Goal: Task Accomplishment & Management: Complete application form

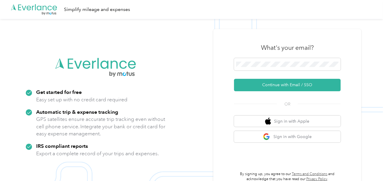
drag, startPoint x: 267, startPoint y: 82, endPoint x: 221, endPoint y: 64, distance: 48.8
click at [267, 82] on button "Continue with Email / SSO" at bounding box center [287, 85] width 107 height 12
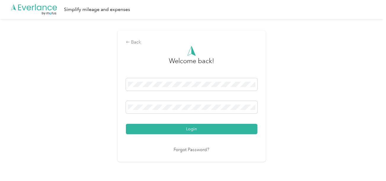
drag, startPoint x: 187, startPoint y: 127, endPoint x: 321, endPoint y: 119, distance: 134.5
click at [188, 126] on button "Login" at bounding box center [192, 129] width 132 height 10
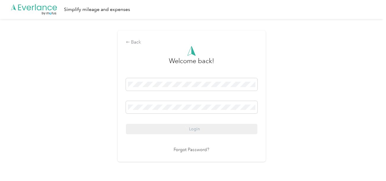
click at [342, 114] on div "Back Welcome back! Login Forgot Password?" at bounding box center [191, 98] width 383 height 159
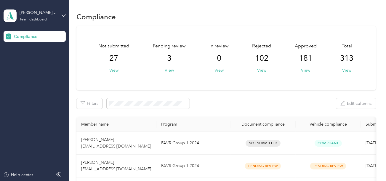
click at [172, 74] on div "Not submitted 27 View Pending review 3 View In review 0 View Rejected 102 View …" at bounding box center [226, 58] width 300 height 64
click at [172, 72] on button "View" at bounding box center [169, 70] width 9 height 6
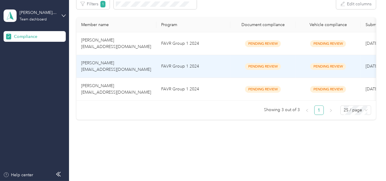
click at [190, 72] on td "FAVR Group 1 2024" at bounding box center [194, 66] width 74 height 23
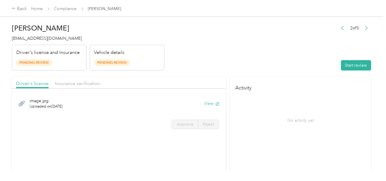
click at [316, 40] on header "[PERSON_NAME] [EMAIL_ADDRESS][DOMAIN_NAME] Driver's license and Insurance Pendi…" at bounding box center [192, 46] width 360 height 50
click at [352, 61] on button "Start review" at bounding box center [356, 65] width 30 height 10
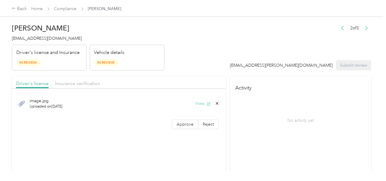
click at [199, 101] on button "View" at bounding box center [202, 104] width 15 height 6
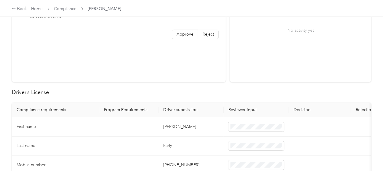
scroll to position [119, 0]
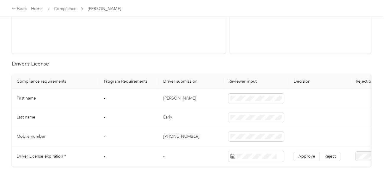
click at [165, 98] on td "[PERSON_NAME]" at bounding box center [191, 98] width 65 height 19
copy td "[PERSON_NAME]"
click at [168, 114] on td "Early" at bounding box center [191, 117] width 65 height 19
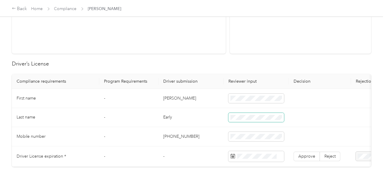
click at [255, 119] on span at bounding box center [257, 117] width 56 height 9
click at [159, 115] on td "Early" at bounding box center [191, 117] width 65 height 19
click at [164, 116] on td "Early" at bounding box center [191, 117] width 65 height 19
drag, startPoint x: 164, startPoint y: 116, endPoint x: 178, endPoint y: 118, distance: 14.4
click at [165, 116] on td "Early" at bounding box center [191, 117] width 65 height 19
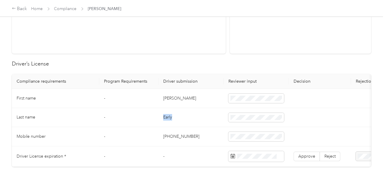
copy td "Early"
click at [247, 119] on span at bounding box center [257, 117] width 56 height 9
click at [216, 123] on td "Early" at bounding box center [191, 117] width 65 height 19
click at [212, 124] on td "Early" at bounding box center [191, 117] width 65 height 19
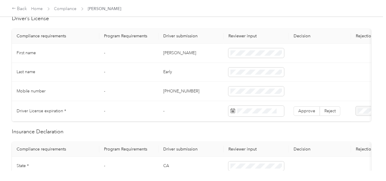
scroll to position [208, 0]
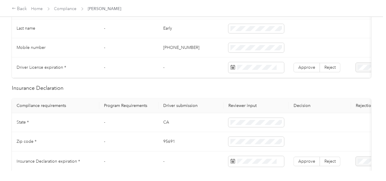
click at [257, 58] on td at bounding box center [256, 68] width 65 height 20
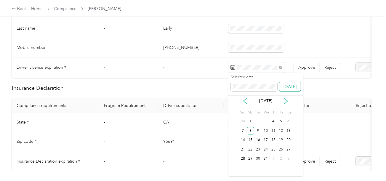
drag, startPoint x: 250, startPoint y: 131, endPoint x: 284, endPoint y: 85, distance: 57.3
click at [251, 131] on div "8" at bounding box center [251, 130] width 8 height 7
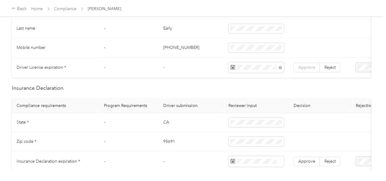
click at [300, 68] on span "Approve" at bounding box center [307, 67] width 17 height 5
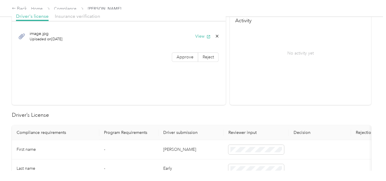
scroll to position [0, 0]
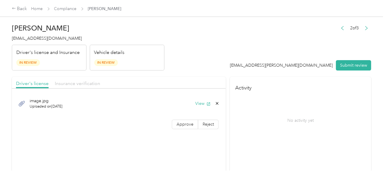
click at [92, 82] on span "Insurance verification" at bounding box center [77, 84] width 45 height 6
click at [197, 103] on button "View" at bounding box center [202, 104] width 15 height 6
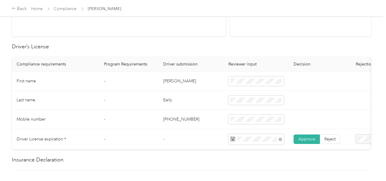
scroll to position [237, 0]
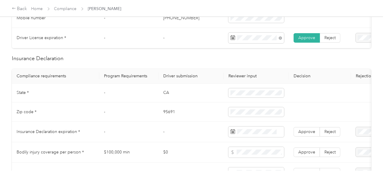
click at [163, 98] on td "CA" at bounding box center [191, 93] width 65 height 19
copy td "CA"
click at [273, 93] on span at bounding box center [257, 92] width 56 height 9
click at [172, 113] on td "95691" at bounding box center [191, 112] width 65 height 19
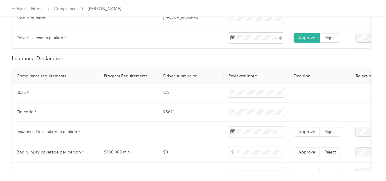
click at [171, 113] on td "95691" at bounding box center [191, 112] width 65 height 19
click at [172, 113] on td "95691" at bounding box center [191, 112] width 65 height 19
copy td "95691"
drag, startPoint x: 195, startPoint y: 123, endPoint x: 369, endPoint y: 123, distance: 174.3
click at [199, 122] on td "95691" at bounding box center [191, 112] width 65 height 19
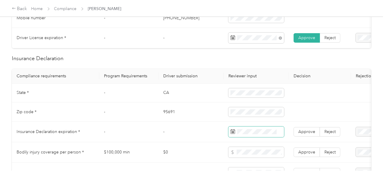
click at [259, 131] on span at bounding box center [257, 132] width 56 height 11
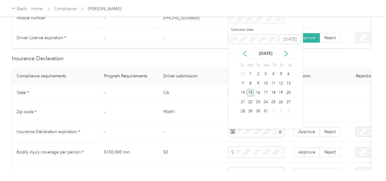
click at [252, 94] on div "15" at bounding box center [251, 92] width 8 height 7
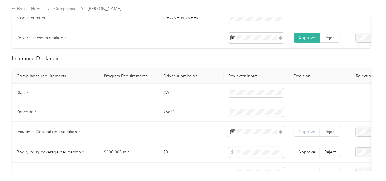
click at [307, 133] on span "Approve" at bounding box center [307, 131] width 17 height 5
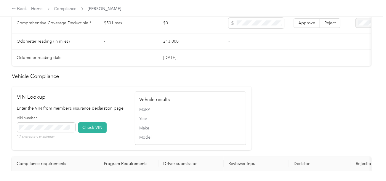
scroll to position [472, 0]
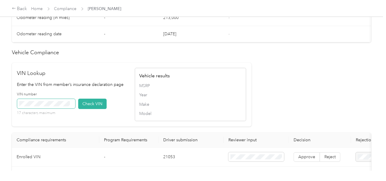
click at [55, 109] on span at bounding box center [46, 103] width 58 height 9
click at [85, 109] on button "Check VIN" at bounding box center [92, 104] width 28 height 10
drag, startPoint x: 86, startPoint y: 109, endPoint x: 181, endPoint y: 93, distance: 96.1
click at [86, 109] on button "Check VIN" at bounding box center [92, 104] width 28 height 10
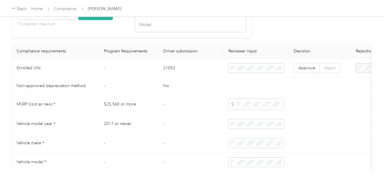
scroll to position [562, 0]
click at [327, 71] on span "Reject" at bounding box center [330, 68] width 11 height 5
click at [311, 71] on span "Approve" at bounding box center [307, 68] width 17 height 5
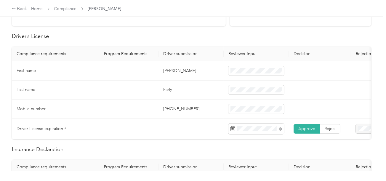
scroll to position [0, 0]
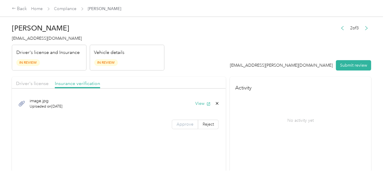
click at [178, 122] on span "Approve" at bounding box center [185, 124] width 17 height 5
click at [42, 77] on div "Driver's license Insurance verification" at bounding box center [119, 83] width 214 height 12
click at [42, 84] on span "Driver's license" at bounding box center [32, 84] width 33 height 6
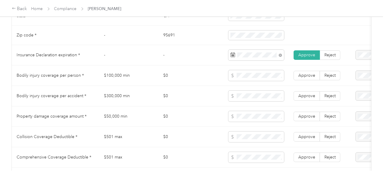
scroll to position [326, 0]
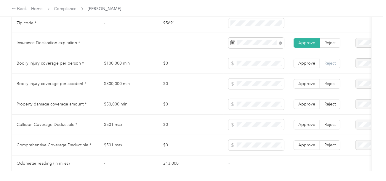
click at [334, 68] on label "Reject" at bounding box center [330, 63] width 20 height 9
click at [330, 86] on span "Reject" at bounding box center [330, 83] width 11 height 5
drag, startPoint x: 330, startPoint y: 107, endPoint x: 331, endPoint y: 121, distance: 14.2
click at [330, 107] on span "Reject" at bounding box center [330, 104] width 11 height 5
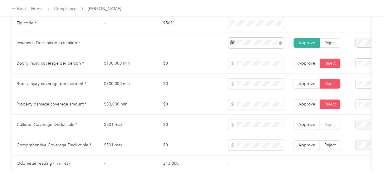
click at [331, 123] on label "Reject" at bounding box center [330, 124] width 20 height 9
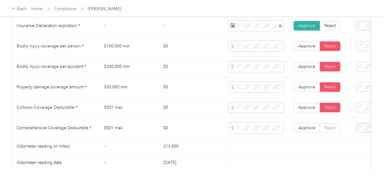
scroll to position [356, 0]
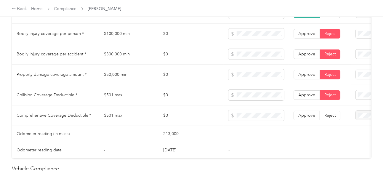
click at [335, 117] on label "Reject" at bounding box center [330, 115] width 20 height 9
click at [357, 53] on span "Bodily Injury per person is missing from uploaded Insurance Policy doc" at bounding box center [360, 56] width 42 height 24
click at [355, 70] on div "Bodily Injury per accident is missing from uploaded Insurance Policy doc" at bounding box center [360, 77] width 43 height 25
drag, startPoint x: 356, startPoint y: 85, endPoint x: 362, endPoint y: 91, distance: 8.2
click at [356, 86] on span "Property damage coverage is missing from uploaded Insurance Policy doc" at bounding box center [358, 97] width 39 height 24
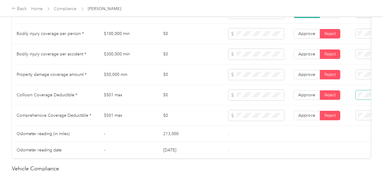
click at [366, 95] on span at bounding box center [382, 94] width 52 height 9
click at [368, 93] on span at bounding box center [382, 94] width 52 height 9
click at [358, 100] on span at bounding box center [382, 94] width 52 height 9
click at [363, 100] on span at bounding box center [382, 94] width 52 height 9
drag, startPoint x: 344, startPoint y: 110, endPoint x: 356, endPoint y: 110, distance: 11.9
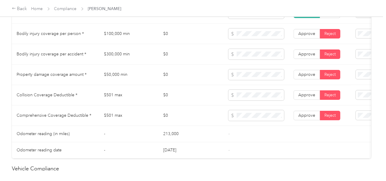
click at [344, 110] on span "Collision deductible is missing from uploaded Insurance Policy doc" at bounding box center [359, 116] width 41 height 24
click at [352, 61] on span "Comprehensive deductible is missing from uploaded Insurance Policy doc" at bounding box center [358, 53] width 39 height 24
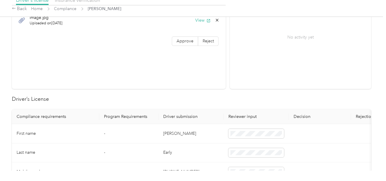
scroll to position [0, 0]
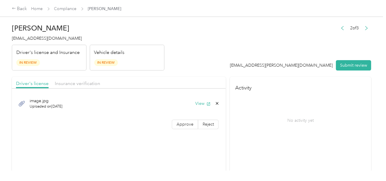
click at [344, 64] on button "Submit review" at bounding box center [353, 65] width 35 height 10
click at [52, 40] on span "[EMAIL_ADDRESS][DOMAIN_NAME]" at bounding box center [47, 38] width 70 height 5
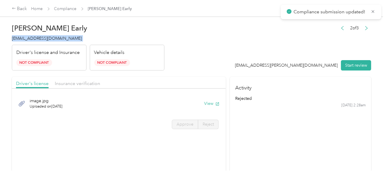
click at [52, 40] on span "[EMAIL_ADDRESS][DOMAIN_NAME]" at bounding box center [47, 38] width 70 height 5
copy span "[EMAIL_ADDRESS][DOMAIN_NAME]"
click at [59, 7] on link "Compliance" at bounding box center [65, 8] width 23 height 5
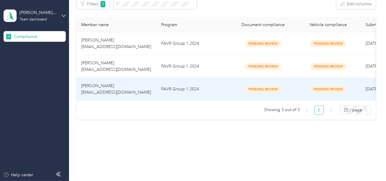
scroll to position [81, 0]
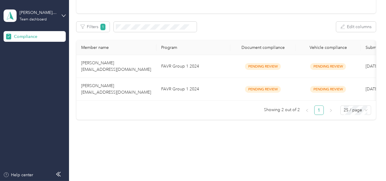
click at [175, 85] on td "FAVR Group 1 2024" at bounding box center [194, 89] width 74 height 23
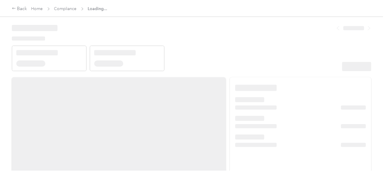
click at [283, 42] on header at bounding box center [192, 46] width 360 height 50
click at [304, 58] on header at bounding box center [192, 46] width 360 height 50
click at [361, 67] on div at bounding box center [356, 66] width 29 height 9
click at [349, 63] on div at bounding box center [356, 66] width 29 height 9
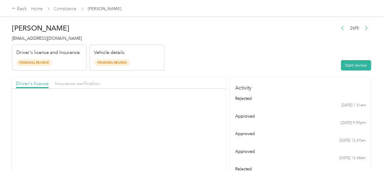
click at [352, 64] on button "Start review" at bounding box center [356, 65] width 30 height 10
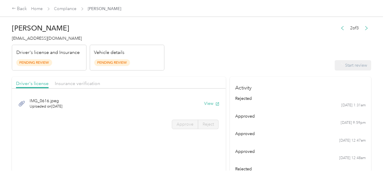
click at [245, 47] on header "[PERSON_NAME] [EMAIL_ADDRESS][DOMAIN_NAME] Driver's license and Insurance Pendi…" at bounding box center [192, 46] width 360 height 50
click at [208, 103] on button "View" at bounding box center [211, 104] width 15 height 6
click at [185, 131] on div "IMG_0616.jpeg Uploaded on [DATE] View Approve Reject" at bounding box center [119, 113] width 214 height 42
click at [182, 125] on span "Approve" at bounding box center [185, 124] width 17 height 5
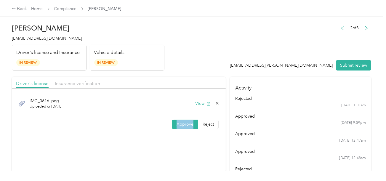
click at [182, 125] on span "Approve" at bounding box center [185, 124] width 17 height 5
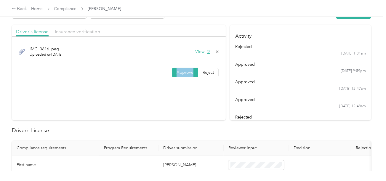
scroll to position [119, 0]
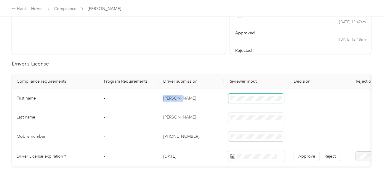
copy td "[PERSON_NAME]"
drag, startPoint x: 166, startPoint y: 100, endPoint x: 230, endPoint y: 98, distance: 63.5
click at [197, 99] on td "[PERSON_NAME]" at bounding box center [191, 98] width 65 height 19
click at [172, 115] on td "[PERSON_NAME]" at bounding box center [191, 117] width 65 height 19
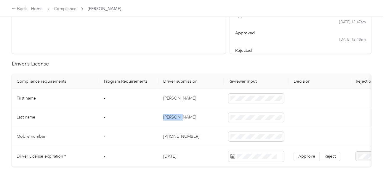
copy td "[PERSON_NAME]"
drag, startPoint x: 225, startPoint y: 116, endPoint x: 229, endPoint y: 117, distance: 4.0
click at [226, 116] on td at bounding box center [256, 117] width 65 height 19
drag, startPoint x: 223, startPoint y: 132, endPoint x: 256, endPoint y: 152, distance: 38.9
click at [223, 132] on td "[PHONE_NUMBER]" at bounding box center [191, 136] width 65 height 19
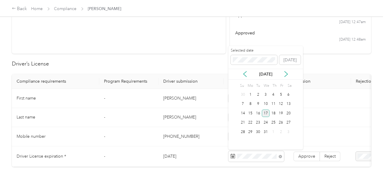
click at [266, 115] on div "17" at bounding box center [266, 113] width 8 height 7
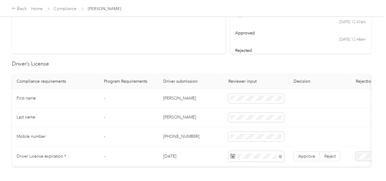
click at [303, 154] on span "Approve" at bounding box center [307, 156] width 17 height 5
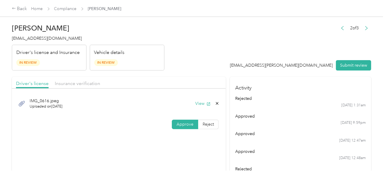
drag, startPoint x: 74, startPoint y: 84, endPoint x: 143, endPoint y: 71, distance: 70.8
click at [76, 83] on span "Insurance verification" at bounding box center [77, 84] width 45 height 6
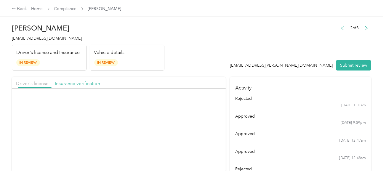
drag, startPoint x: 198, startPoint y: 61, endPoint x: 207, endPoint y: 87, distance: 27.1
click at [199, 62] on header "[PERSON_NAME] [EMAIL_ADDRESS][DOMAIN_NAME] Driver's license and Insurance In Re…" at bounding box center [192, 46] width 360 height 50
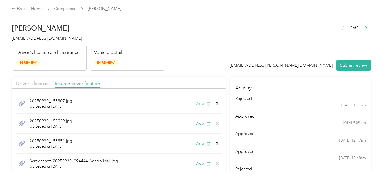
click at [207, 102] on icon "button" at bounding box center [209, 104] width 4 height 4
click at [195, 123] on button "View" at bounding box center [202, 123] width 15 height 6
click at [196, 142] on button "View" at bounding box center [202, 144] width 15 height 6
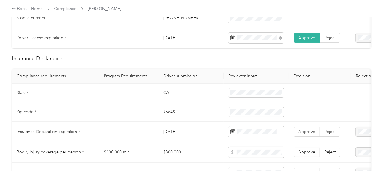
click at [168, 93] on td "CA" at bounding box center [191, 93] width 65 height 19
copy td "CA"
click at [167, 120] on td "95648" at bounding box center [191, 112] width 65 height 19
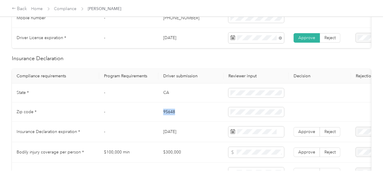
click at [167, 120] on td "95648" at bounding box center [191, 112] width 65 height 19
copy td "95648"
click at [167, 120] on td "95648" at bounding box center [191, 112] width 65 height 19
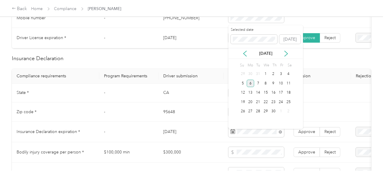
click at [249, 84] on div "6" at bounding box center [251, 83] width 8 height 7
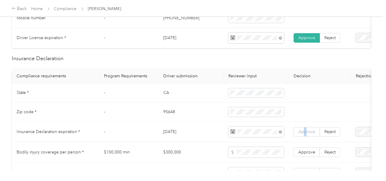
click at [306, 134] on span "Approve" at bounding box center [307, 131] width 17 height 5
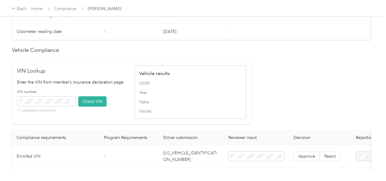
scroll to position [326, 0]
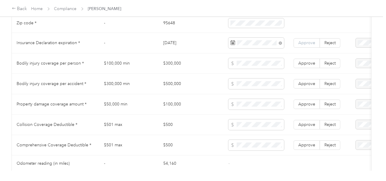
click at [309, 43] on span "Approve" at bounding box center [307, 42] width 17 height 5
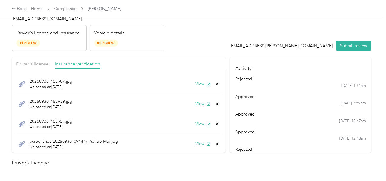
scroll to position [0, 0]
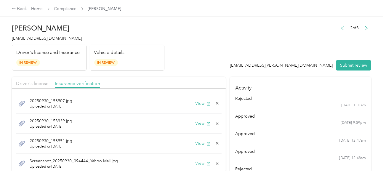
click at [196, 165] on button "View" at bounding box center [202, 163] width 15 height 6
click at [216, 163] on icon at bounding box center [217, 163] width 3 height 3
click at [200, 166] on button "Yes" at bounding box center [198, 166] width 12 height 9
click at [196, 163] on button "View" at bounding box center [202, 163] width 15 height 6
click at [215, 163] on icon at bounding box center [217, 163] width 5 height 5
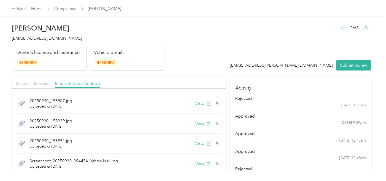
click at [198, 164] on button "Yes" at bounding box center [198, 167] width 12 height 9
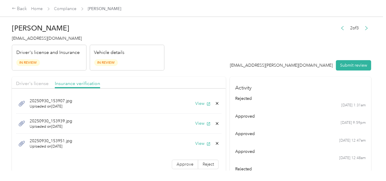
click at [197, 98] on div "20250930_153907.jpg Uploaded on [DATE] View" at bounding box center [119, 104] width 206 height 20
click at [195, 103] on button "View" at bounding box center [202, 104] width 15 height 6
click at [195, 121] on button "View" at bounding box center [202, 123] width 15 height 6
click at [199, 143] on button "View" at bounding box center [202, 144] width 15 height 6
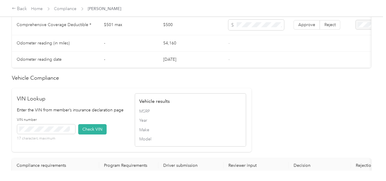
scroll to position [504, 0]
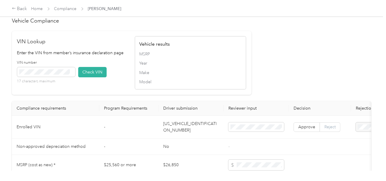
click at [331, 132] on label "Reject" at bounding box center [330, 126] width 20 height 9
drag, startPoint x: 351, startPoint y: 142, endPoint x: 323, endPoint y: 127, distance: 32.0
click at [351, 143] on span "Vehicle VIN missing from uploaded Insurance Policy doc" at bounding box center [358, 147] width 39 height 17
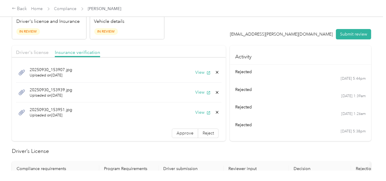
scroll to position [29, 0]
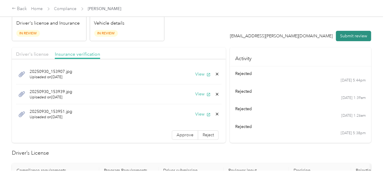
click at [352, 33] on button "Submit review" at bounding box center [353, 36] width 35 height 10
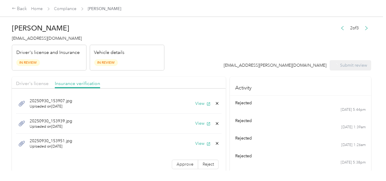
click at [28, 34] on div "[PERSON_NAME] [EMAIL_ADDRESS][DOMAIN_NAME] Driver's license and Insurance In Re…" at bounding box center [88, 46] width 153 height 50
click at [34, 41] on span "[EMAIL_ADDRESS][DOMAIN_NAME]" at bounding box center [47, 38] width 70 height 5
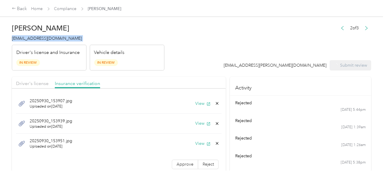
click at [34, 41] on span "[EMAIL_ADDRESS][DOMAIN_NAME]" at bounding box center [47, 38] width 70 height 5
copy span "[EMAIL_ADDRESS][DOMAIN_NAME]"
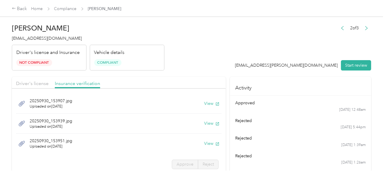
drag, startPoint x: 82, startPoint y: 51, endPoint x: 77, endPoint y: 39, distance: 12.5
click at [82, 50] on div "Driver's license and Insurance Not Compliant" at bounding box center [49, 58] width 75 height 26
click at [64, 12] on div "Back Home Compliance [PERSON_NAME]" at bounding box center [193, 8] width 386 height 17
click at [68, 7] on link "Compliance" at bounding box center [65, 8] width 23 height 5
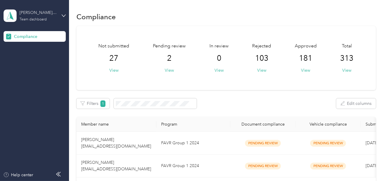
click at [44, 11] on div "[PERSON_NAME] Sales" at bounding box center [38, 12] width 37 height 6
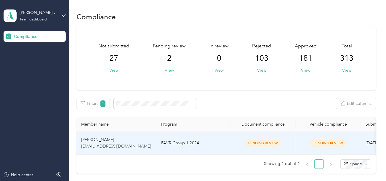
click at [222, 146] on td "FAVR Group 1 2024" at bounding box center [194, 143] width 74 height 23
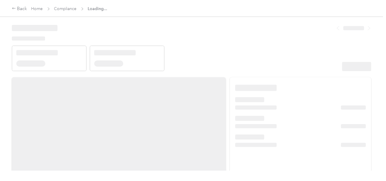
click at [275, 43] on header at bounding box center [192, 46] width 360 height 50
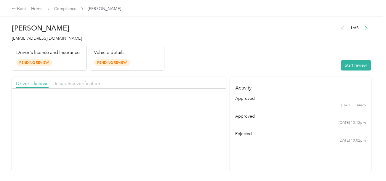
click at [290, 58] on header "[PERSON_NAME] [EMAIL_ADDRESS][DOMAIN_NAME] Driver's license and Insurance Pendi…" at bounding box center [192, 46] width 360 height 50
click at [332, 68] on header "[PERSON_NAME] [EMAIL_ADDRESS][DOMAIN_NAME] Driver's license and Insurance Pendi…" at bounding box center [192, 46] width 360 height 50
click at [346, 62] on button "Start review" at bounding box center [356, 65] width 30 height 10
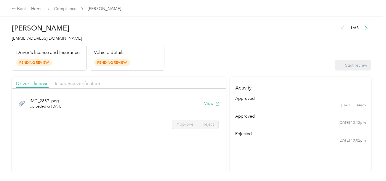
click at [280, 58] on header "[PERSON_NAME] [EMAIL_ADDRESS][DOMAIN_NAME] Driver's license and Insurance Pendi…" at bounding box center [192, 46] width 360 height 50
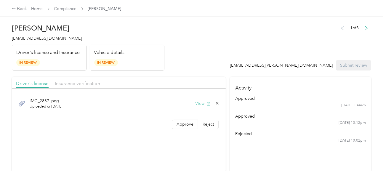
click at [204, 103] on button "View" at bounding box center [202, 104] width 15 height 6
drag, startPoint x: 180, startPoint y: 123, endPoint x: 216, endPoint y: 119, distance: 36.4
click at [180, 123] on span "Approve" at bounding box center [185, 124] width 17 height 5
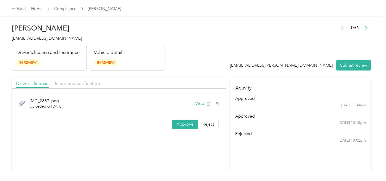
scroll to position [119, 0]
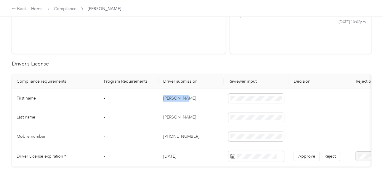
drag, startPoint x: 163, startPoint y: 96, endPoint x: 211, endPoint y: 98, distance: 47.8
click at [204, 98] on td "[PERSON_NAME]" at bounding box center [191, 98] width 65 height 19
click at [248, 94] on span at bounding box center [257, 98] width 56 height 9
click at [241, 99] on span at bounding box center [257, 98] width 56 height 9
drag, startPoint x: 197, startPoint y: 118, endPoint x: 178, endPoint y: 121, distance: 18.9
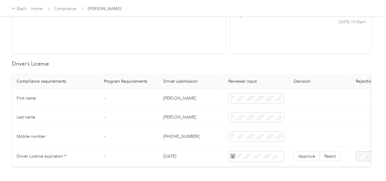
click at [197, 118] on td "[PERSON_NAME]" at bounding box center [191, 117] width 65 height 19
click at [169, 121] on td "[PERSON_NAME]" at bounding box center [191, 117] width 65 height 19
click at [170, 121] on td "[PERSON_NAME]" at bounding box center [191, 117] width 65 height 19
click at [267, 111] on td at bounding box center [256, 117] width 65 height 19
click at [245, 121] on span at bounding box center [257, 117] width 56 height 9
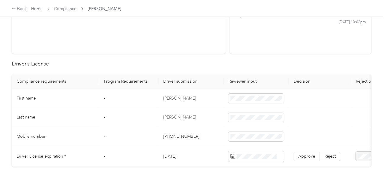
drag, startPoint x: 210, startPoint y: 129, endPoint x: 383, endPoint y: 138, distance: 173.3
click at [210, 130] on td "[PHONE_NUMBER]" at bounding box center [191, 136] width 65 height 19
click at [256, 152] on span at bounding box center [257, 156] width 56 height 11
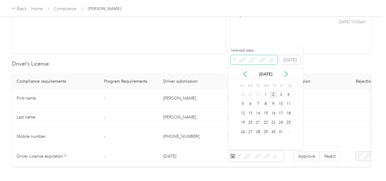
click at [248, 64] on span at bounding box center [254, 59] width 47 height 9
click at [259, 106] on div "9" at bounding box center [258, 104] width 8 height 7
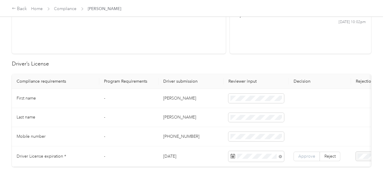
drag, startPoint x: 298, startPoint y: 150, endPoint x: 301, endPoint y: 151, distance: 3.2
click at [299, 150] on td "Approve Reject" at bounding box center [320, 156] width 62 height 20
click at [302, 152] on label "Approve" at bounding box center [307, 156] width 26 height 9
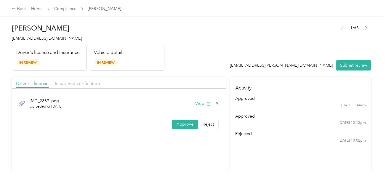
drag, startPoint x: 95, startPoint y: 84, endPoint x: 128, endPoint y: 77, distance: 33.3
click at [95, 84] on span "Insurance verification" at bounding box center [77, 84] width 45 height 6
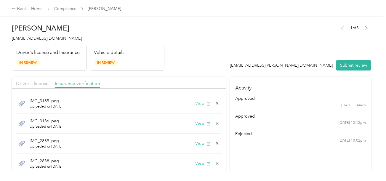
click at [201, 102] on button "View" at bounding box center [202, 104] width 15 height 6
click at [195, 125] on button "View" at bounding box center [202, 123] width 15 height 6
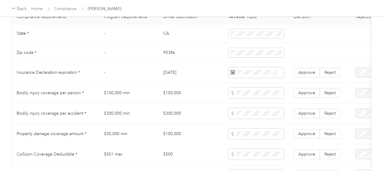
scroll to position [267, 0]
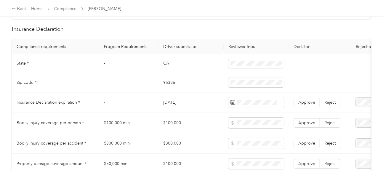
click at [165, 68] on td "CA" at bounding box center [191, 63] width 65 height 19
click at [172, 83] on td "95386" at bounding box center [191, 82] width 65 height 19
click at [277, 83] on span at bounding box center [257, 82] width 56 height 9
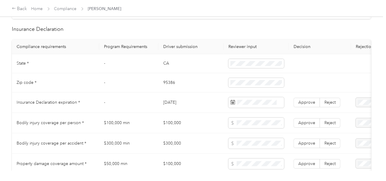
click at [218, 92] on td "95386" at bounding box center [191, 82] width 65 height 19
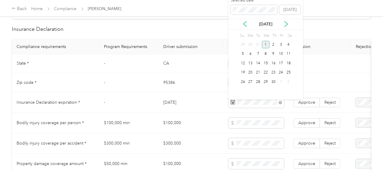
click at [265, 45] on div "1" at bounding box center [266, 44] width 8 height 7
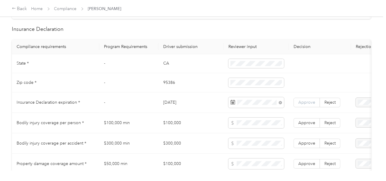
click at [304, 105] on span "Approve" at bounding box center [307, 102] width 17 height 5
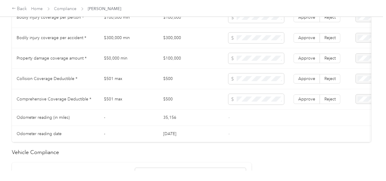
scroll to position [504, 0]
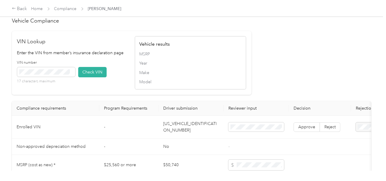
click at [190, 139] on td "[US_VEHICLE_IDENTIFICATION_NUMBER]" at bounding box center [191, 127] width 65 height 23
drag, startPoint x: 91, startPoint y: 76, endPoint x: 206, endPoint y: 82, distance: 114.9
click at [91, 76] on button "Check VIN" at bounding box center [92, 72] width 28 height 10
click at [248, 85] on div "VIN Lookup Enter the VIN from member’s insurance declaration page VIN number 17…" at bounding box center [132, 63] width 240 height 64
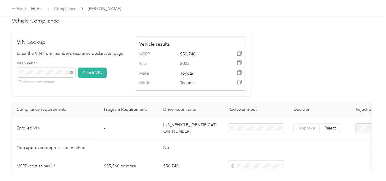
click at [302, 133] on label "Approve" at bounding box center [307, 128] width 26 height 9
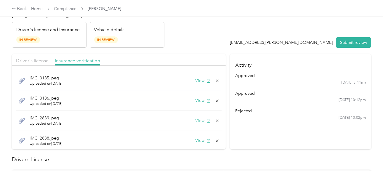
scroll to position [0, 0]
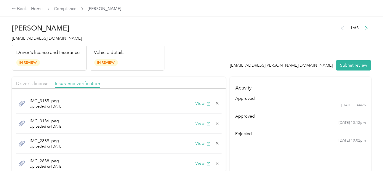
click at [197, 121] on button "View" at bounding box center [202, 123] width 15 height 6
click at [207, 104] on icon "button" at bounding box center [209, 104] width 4 height 4
click at [208, 103] on div "View" at bounding box center [207, 104] width 24 height 6
click at [215, 103] on icon at bounding box center [217, 103] width 5 height 5
click at [199, 106] on button "Yes" at bounding box center [198, 107] width 12 height 9
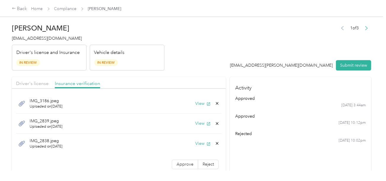
drag, startPoint x: 220, startPoint y: 76, endPoint x: 212, endPoint y: 97, distance: 22.7
click at [195, 119] on div "IMG_2839.jpeg Uploaded on [DATE] View" at bounding box center [119, 124] width 206 height 20
click at [198, 123] on button "View" at bounding box center [202, 123] width 15 height 6
click at [198, 141] on button "View" at bounding box center [202, 144] width 15 height 6
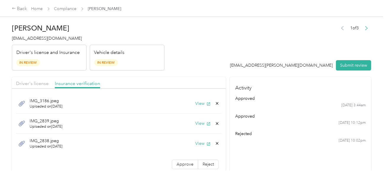
drag, startPoint x: 211, startPoint y: 141, endPoint x: 208, endPoint y: 144, distance: 4.6
click at [215, 141] on icon at bounding box center [217, 143] width 5 height 5
click at [193, 149] on button "Yes" at bounding box center [198, 147] width 12 height 9
click at [180, 147] on label "Approve" at bounding box center [185, 144] width 26 height 9
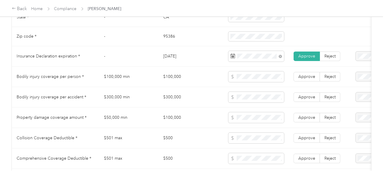
scroll to position [355, 0]
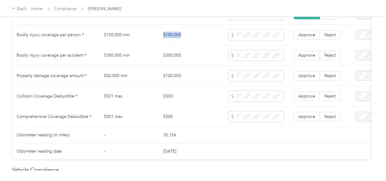
drag, startPoint x: 158, startPoint y: 39, endPoint x: 277, endPoint y: 32, distance: 119.4
click at [217, 31] on tr "Bodily injury coverage per person * $100,000 min $100,000 Approve Reject" at bounding box center [221, 35] width 418 height 20
click at [277, 32] on td at bounding box center [256, 35] width 65 height 20
click at [242, 75] on span at bounding box center [257, 76] width 56 height 11
drag, startPoint x: 160, startPoint y: 60, endPoint x: 231, endPoint y: 60, distance: 70.3
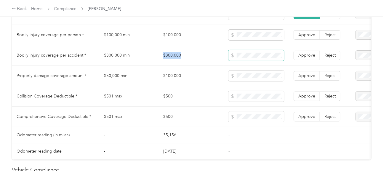
click at [218, 60] on td "$300,000" at bounding box center [191, 55] width 65 height 20
click at [199, 75] on td "$100,000" at bounding box center [191, 76] width 65 height 20
drag, startPoint x: 153, startPoint y: 95, endPoint x: 193, endPoint y: 100, distance: 40.1
click at [190, 100] on tr "Collision Coverage Deductible * $501 max $500 Approve Reject" at bounding box center [221, 96] width 418 height 20
click at [235, 100] on span at bounding box center [257, 96] width 56 height 11
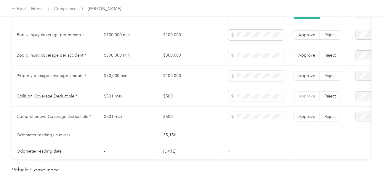
click at [311, 117] on span "Approve" at bounding box center [307, 116] width 17 height 5
click at [307, 95] on label "Approve" at bounding box center [307, 96] width 26 height 9
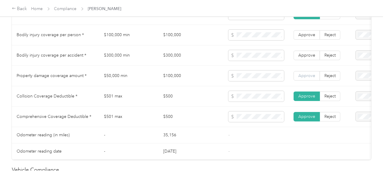
click at [312, 78] on span "Approve" at bounding box center [307, 75] width 17 height 5
click at [308, 51] on td "Approve Reject" at bounding box center [320, 55] width 62 height 20
click at [307, 37] on span "Approve" at bounding box center [307, 34] width 17 height 5
click at [309, 56] on span "Approve" at bounding box center [307, 55] width 17 height 5
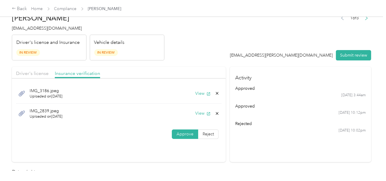
scroll to position [0, 0]
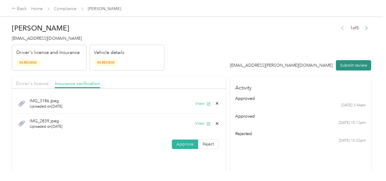
click at [361, 61] on button "Submit review" at bounding box center [353, 65] width 35 height 10
click at [109, 45] on div "Vehicle details In Review" at bounding box center [127, 58] width 75 height 26
click at [47, 39] on span "[EMAIL_ADDRESS][DOMAIN_NAME]" at bounding box center [47, 38] width 70 height 5
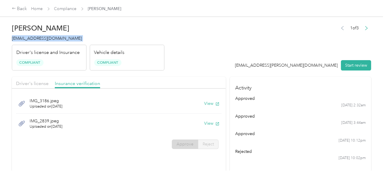
click at [161, 50] on div "Vehicle details Compliant" at bounding box center [127, 58] width 75 height 26
click at [70, 9] on link "Compliance" at bounding box center [65, 8] width 23 height 5
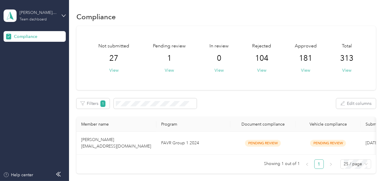
click at [35, 12] on div "[PERSON_NAME] Sales" at bounding box center [38, 12] width 37 height 6
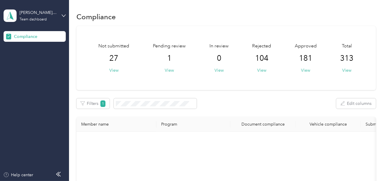
click at [31, 62] on div "Log out" at bounding box center [20, 62] width 23 height 6
